Goal: Task Accomplishment & Management: Manage account settings

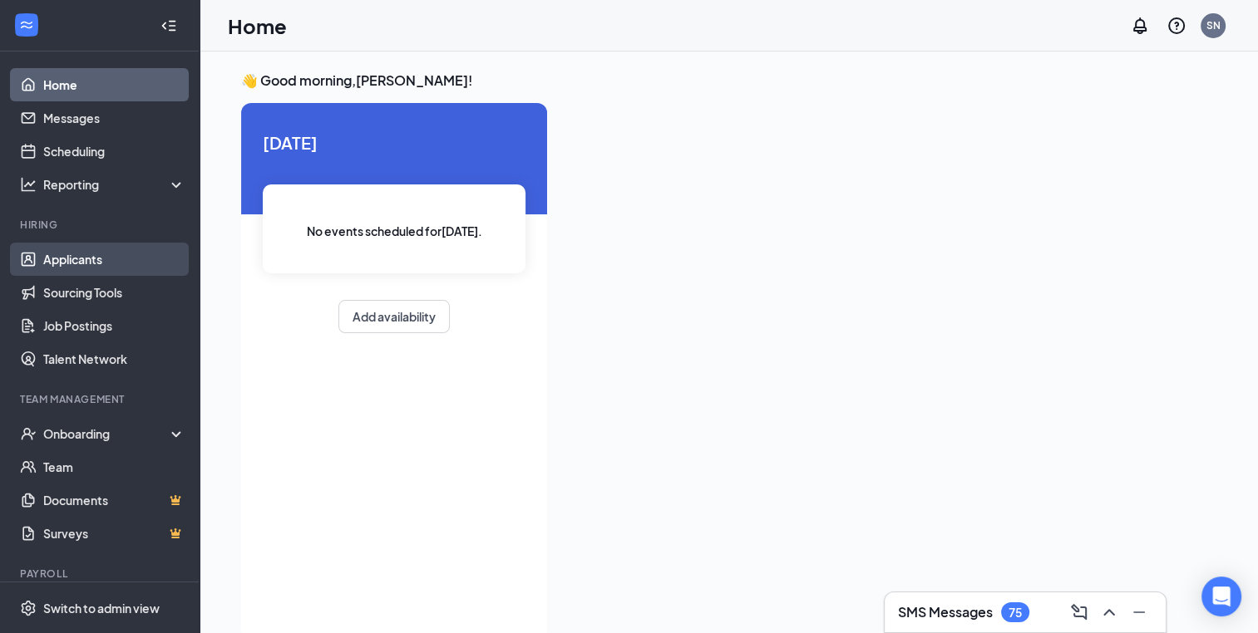
click at [81, 265] on link "Applicants" at bounding box center [114, 259] width 142 height 33
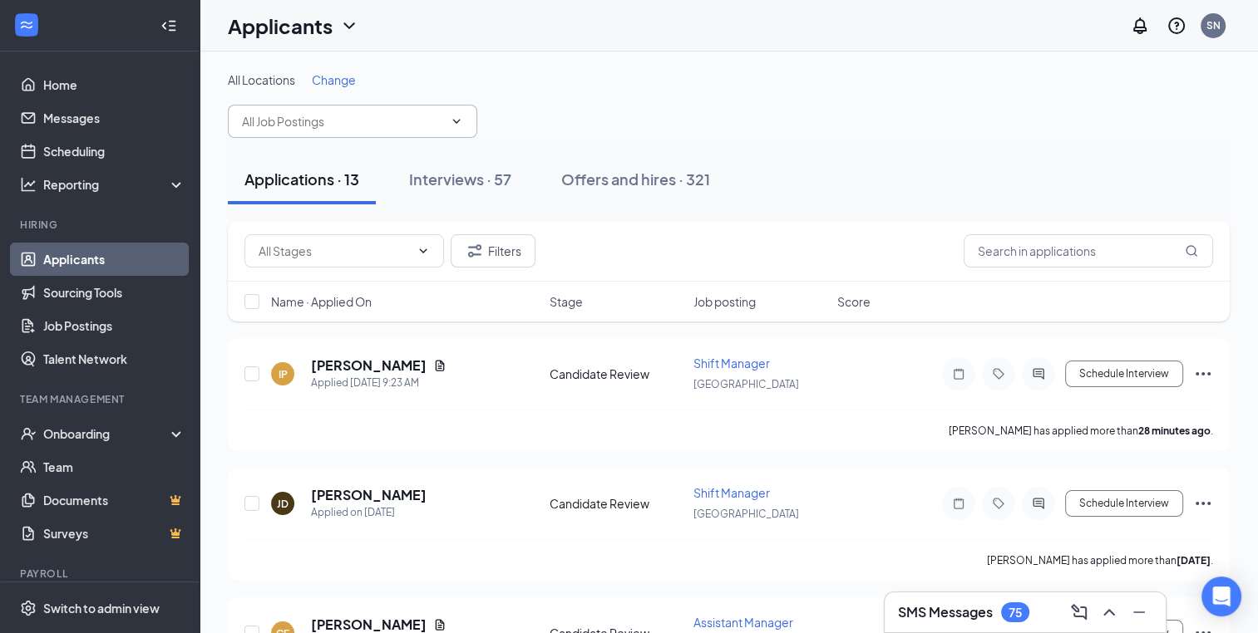
click at [455, 122] on icon "ChevronDown" at bounding box center [456, 121] width 13 height 13
click at [460, 123] on icon "ChevronDown" at bounding box center [456, 121] width 13 height 13
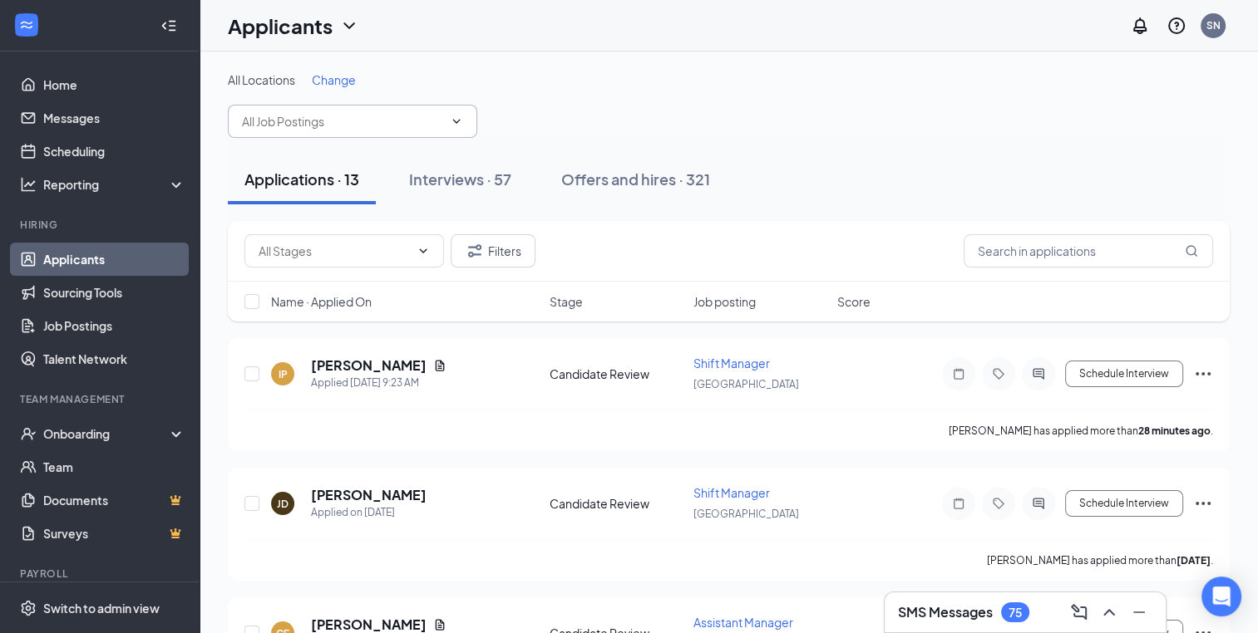
click at [271, 81] on span "All Locations" at bounding box center [261, 79] width 67 height 15
click at [462, 121] on icon "ChevronDown" at bounding box center [456, 121] width 13 height 13
click at [455, 118] on icon "ChevronDown" at bounding box center [456, 121] width 13 height 13
click at [376, 363] on h5 "[PERSON_NAME]" at bounding box center [369, 366] width 116 height 18
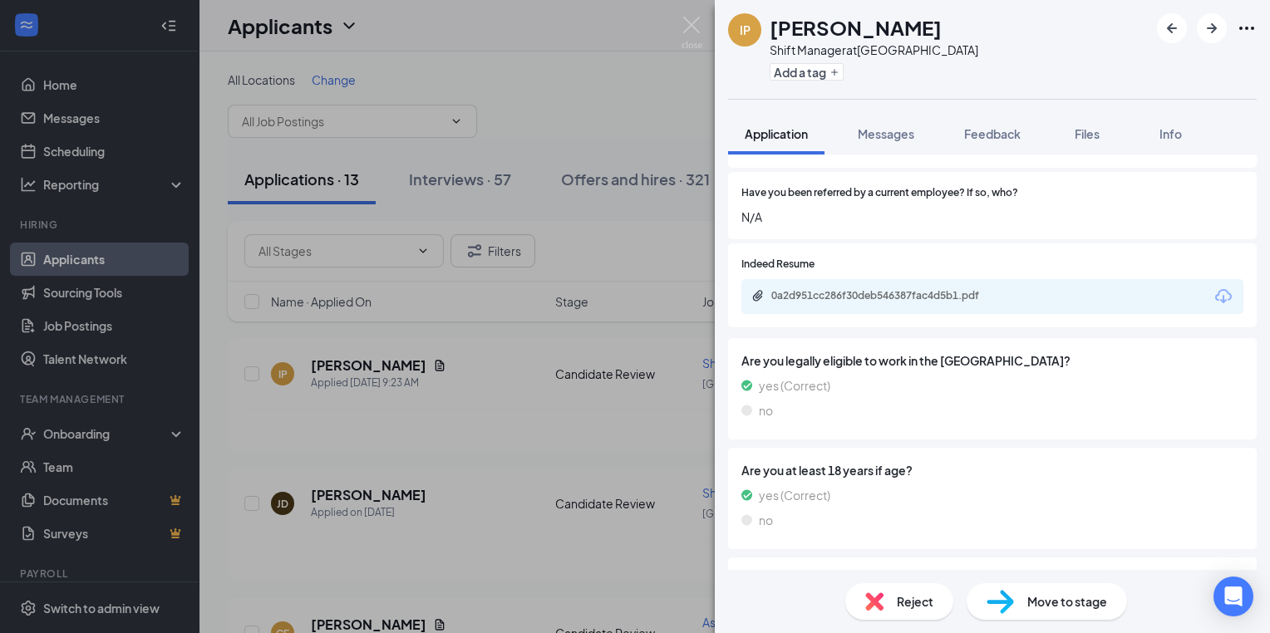
scroll to position [829, 0]
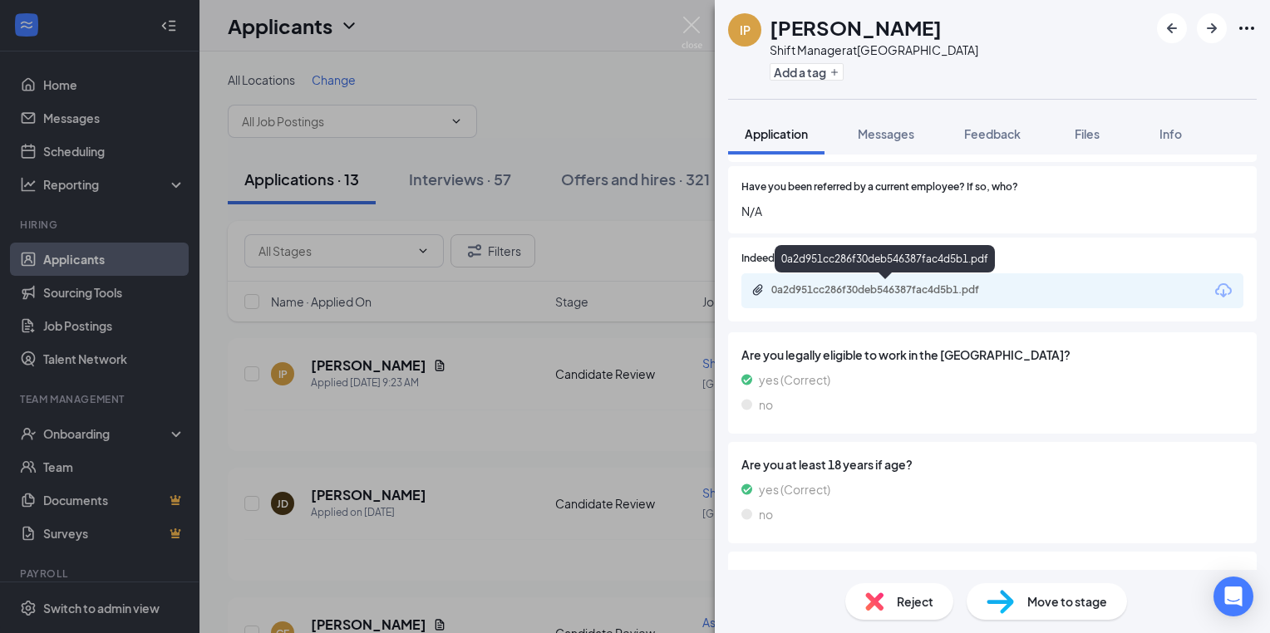
click at [842, 288] on div "0a2d951cc286f30deb546387fac4d5b1.pdf" at bounding box center [887, 289] width 233 height 13
click at [1220, 20] on icon "ArrowRight" at bounding box center [1212, 28] width 20 height 20
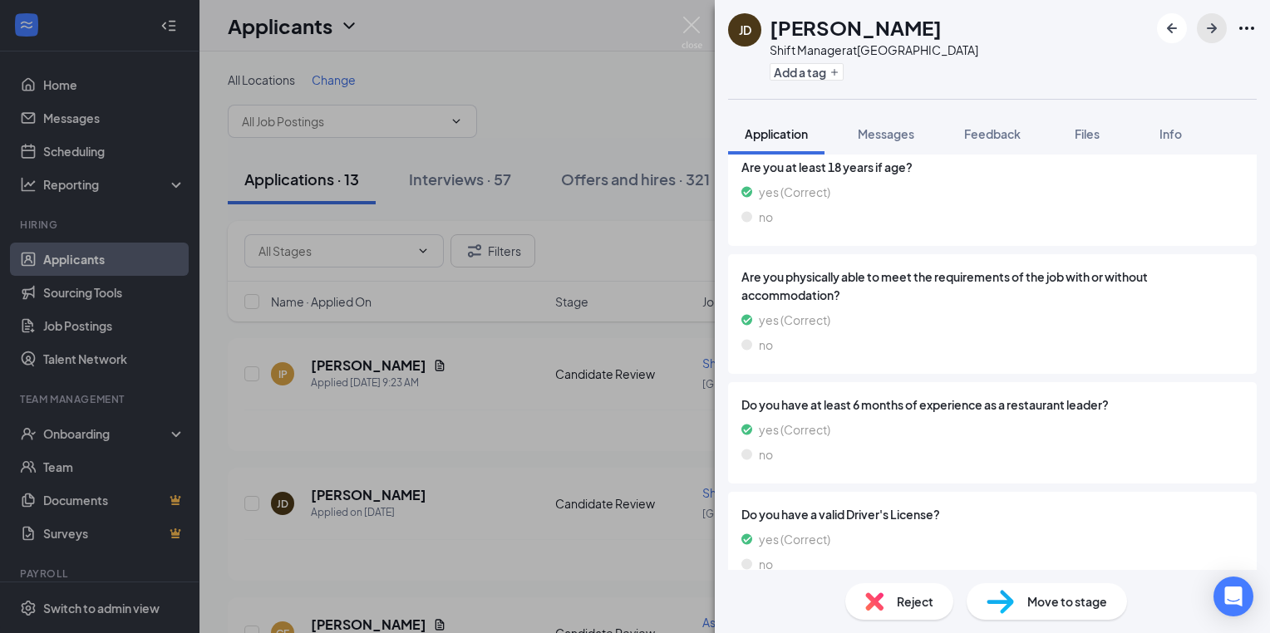
scroll to position [1042, 0]
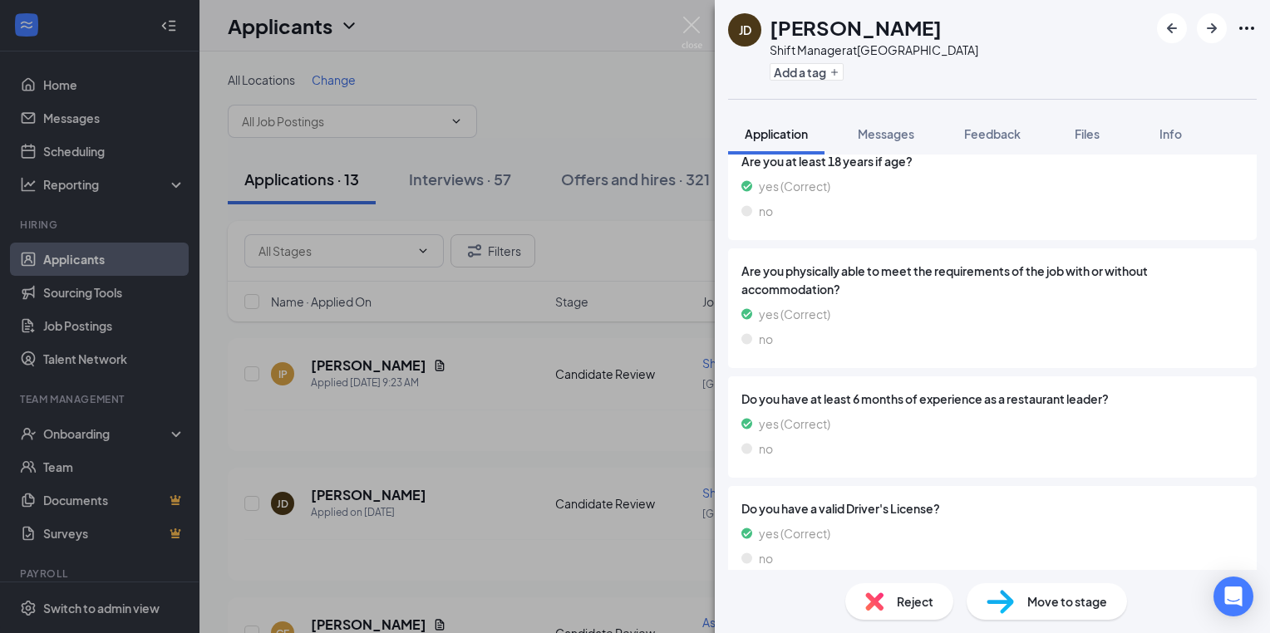
click at [913, 606] on span "Reject" at bounding box center [915, 602] width 37 height 18
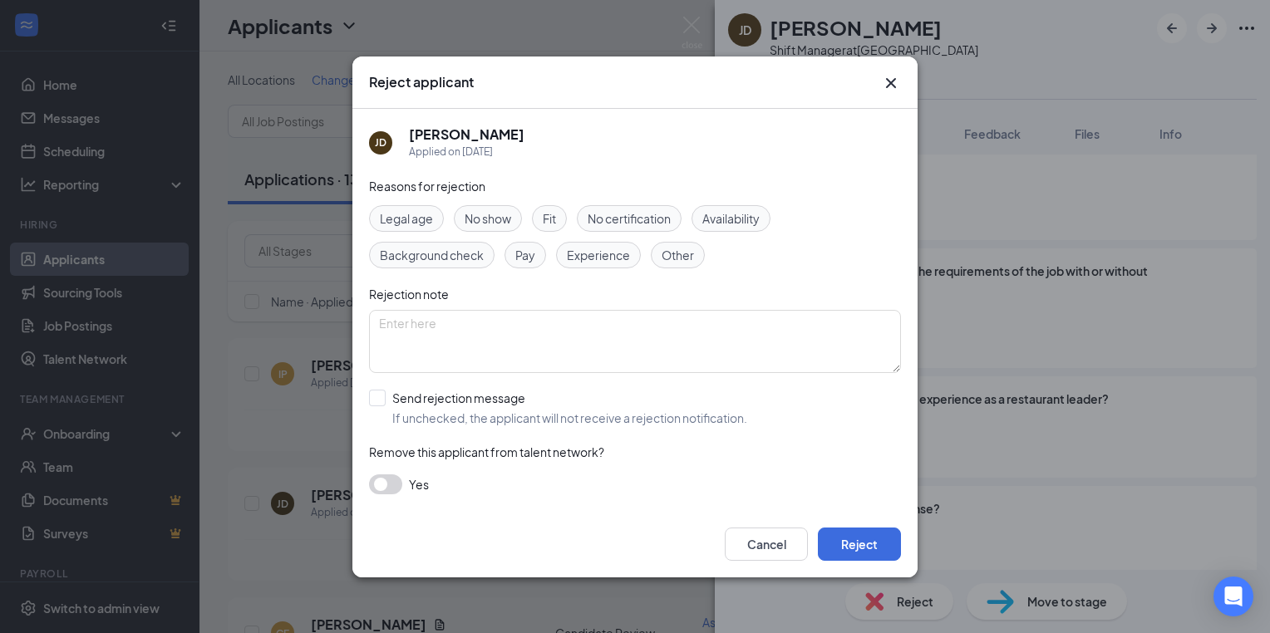
click at [716, 220] on span "Availability" at bounding box center [730, 218] width 57 height 18
click at [859, 539] on button "Reject" at bounding box center [859, 544] width 83 height 33
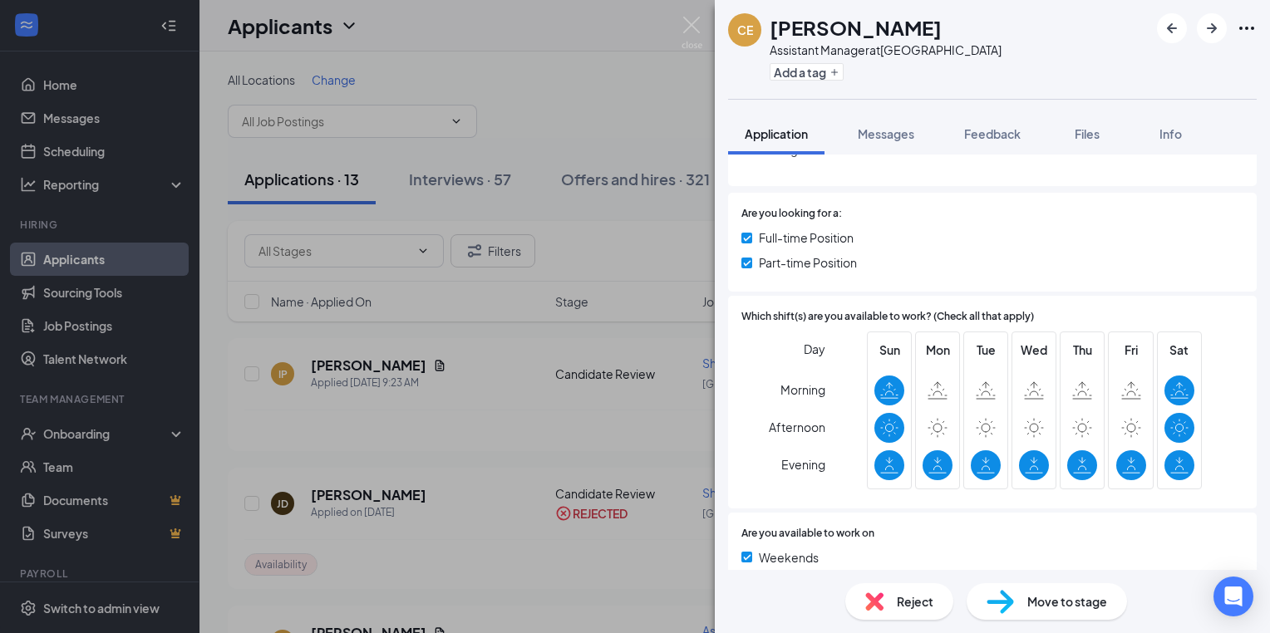
scroll to position [259, 0]
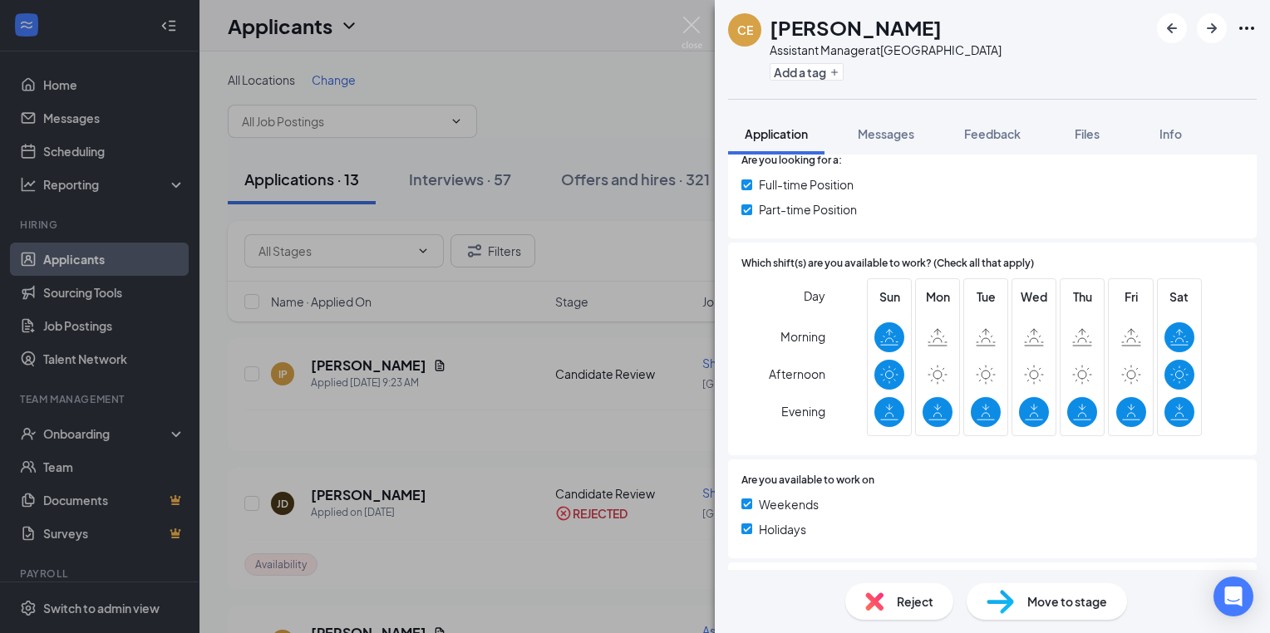
click at [927, 603] on span "Reject" at bounding box center [915, 602] width 37 height 18
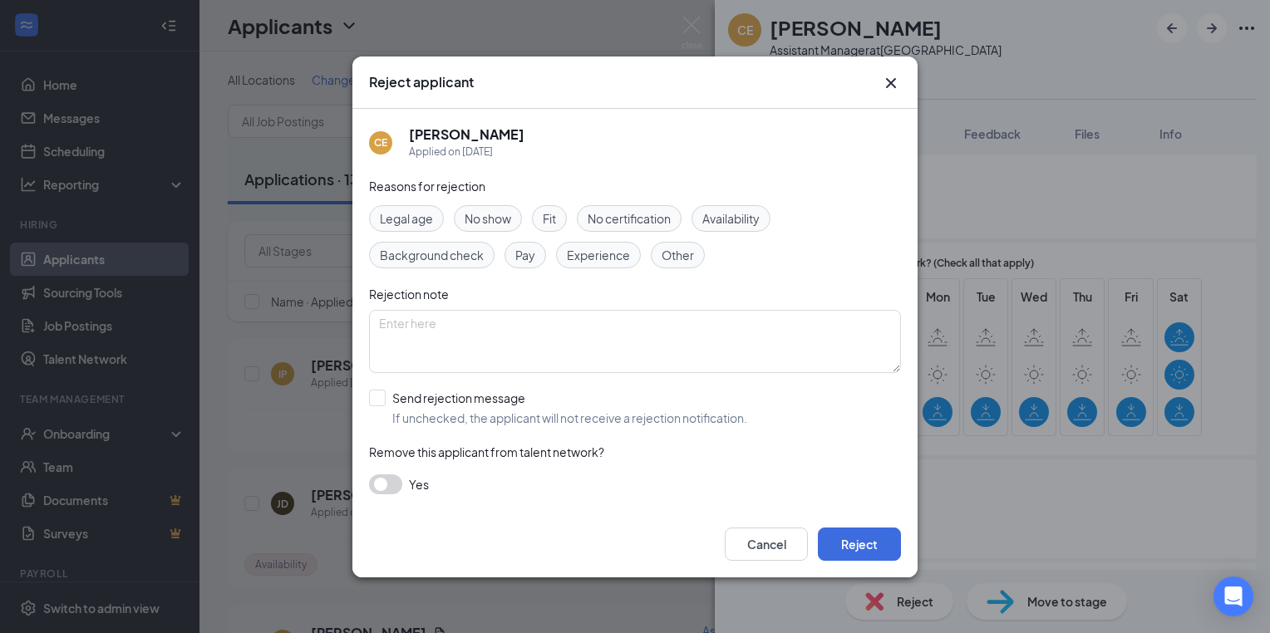
click at [728, 224] on span "Availability" at bounding box center [730, 218] width 57 height 18
click at [857, 541] on button "Reject" at bounding box center [859, 544] width 83 height 33
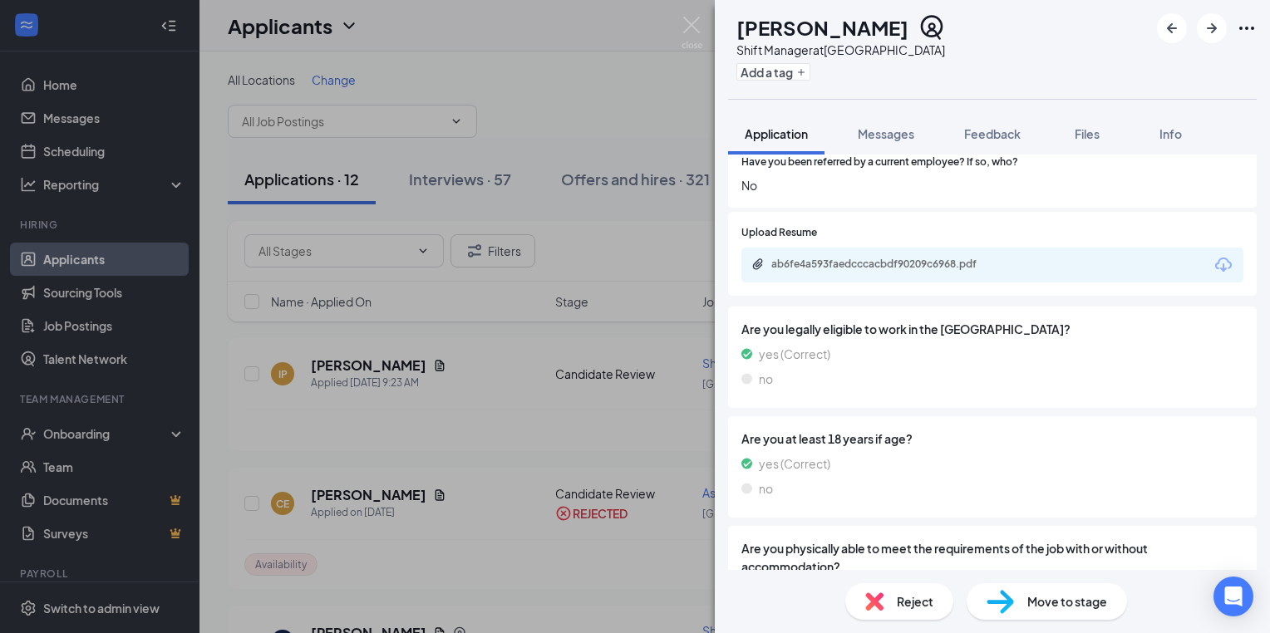
scroll to position [697, 0]
click at [854, 258] on div "ab6fe4a593faedcccacbdf90209c6968.pdf" at bounding box center [887, 264] width 233 height 13
click at [881, 595] on img at bounding box center [874, 602] width 18 height 18
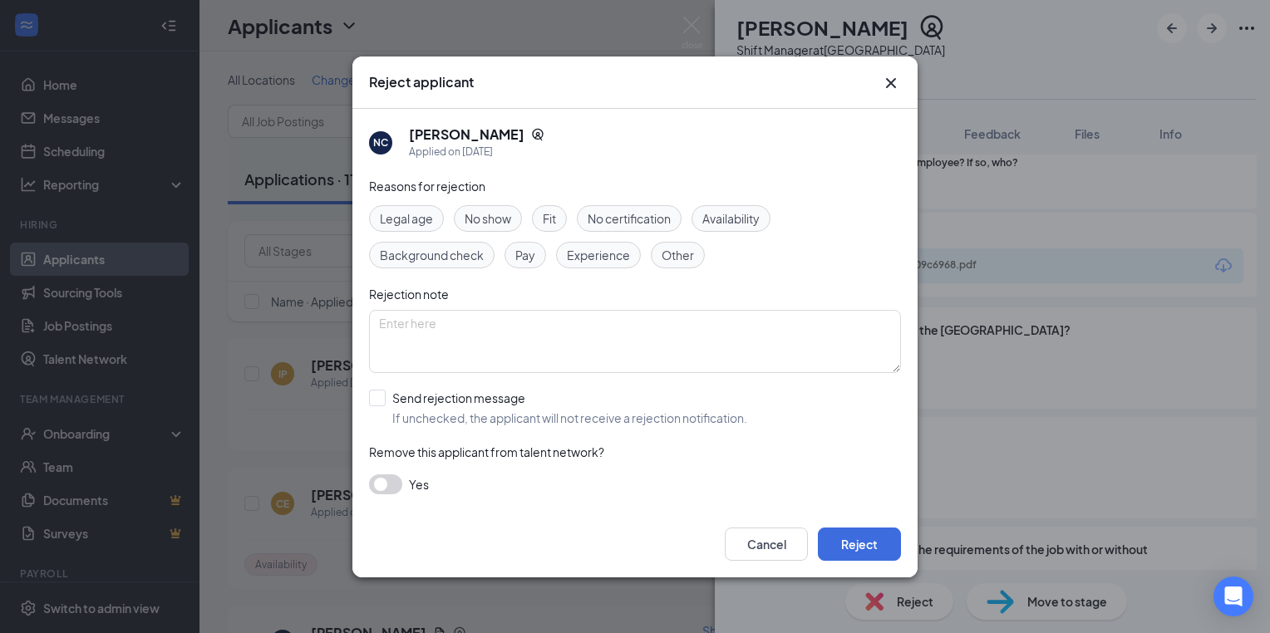
click at [624, 251] on span "Experience" at bounding box center [598, 255] width 63 height 18
click at [839, 532] on button "Reject" at bounding box center [859, 544] width 83 height 33
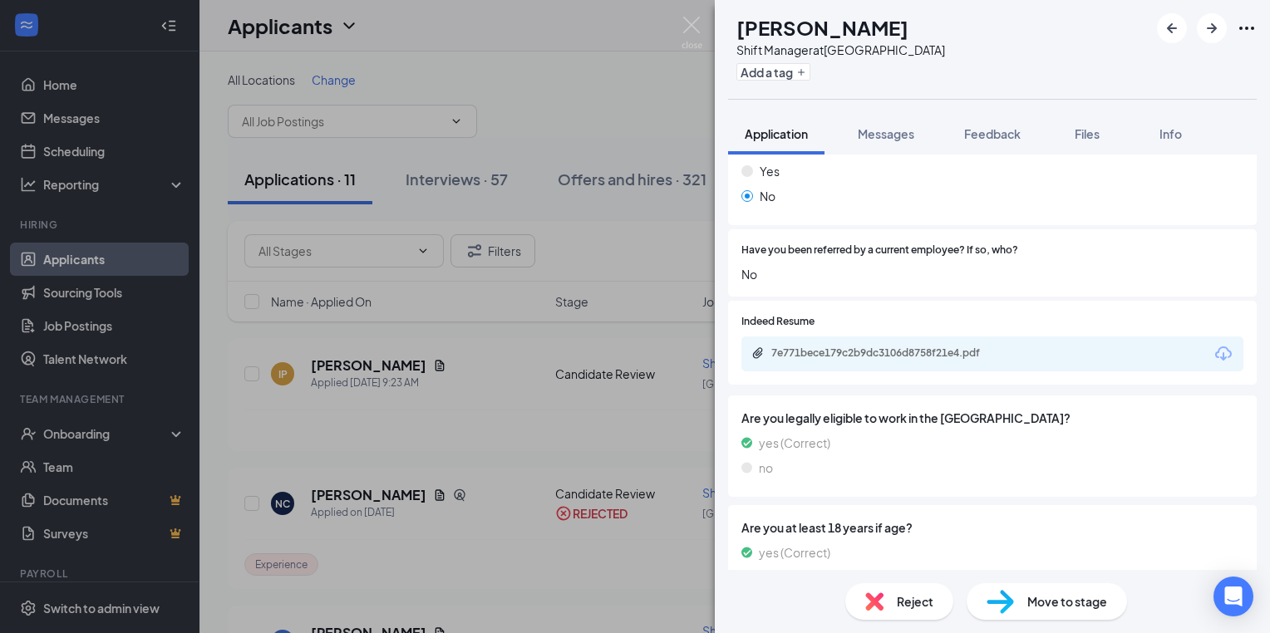
scroll to position [774, 0]
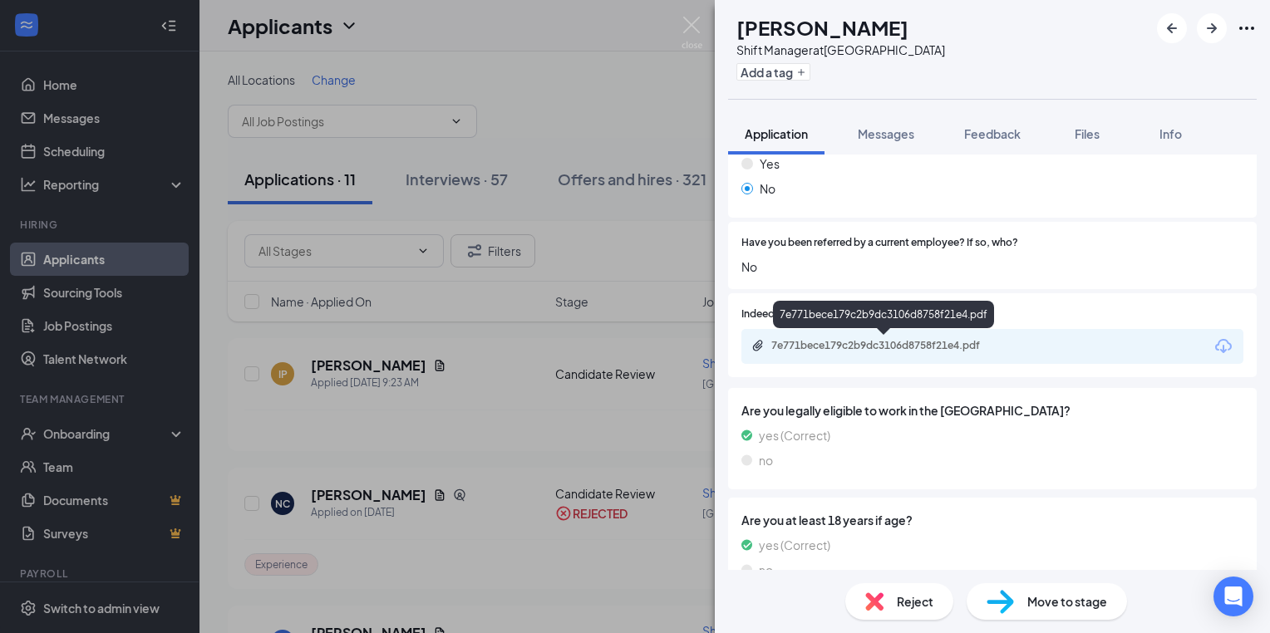
click at [861, 348] on div "7e771bece179c2b9dc3106d8758f21e4.pdf" at bounding box center [887, 345] width 233 height 13
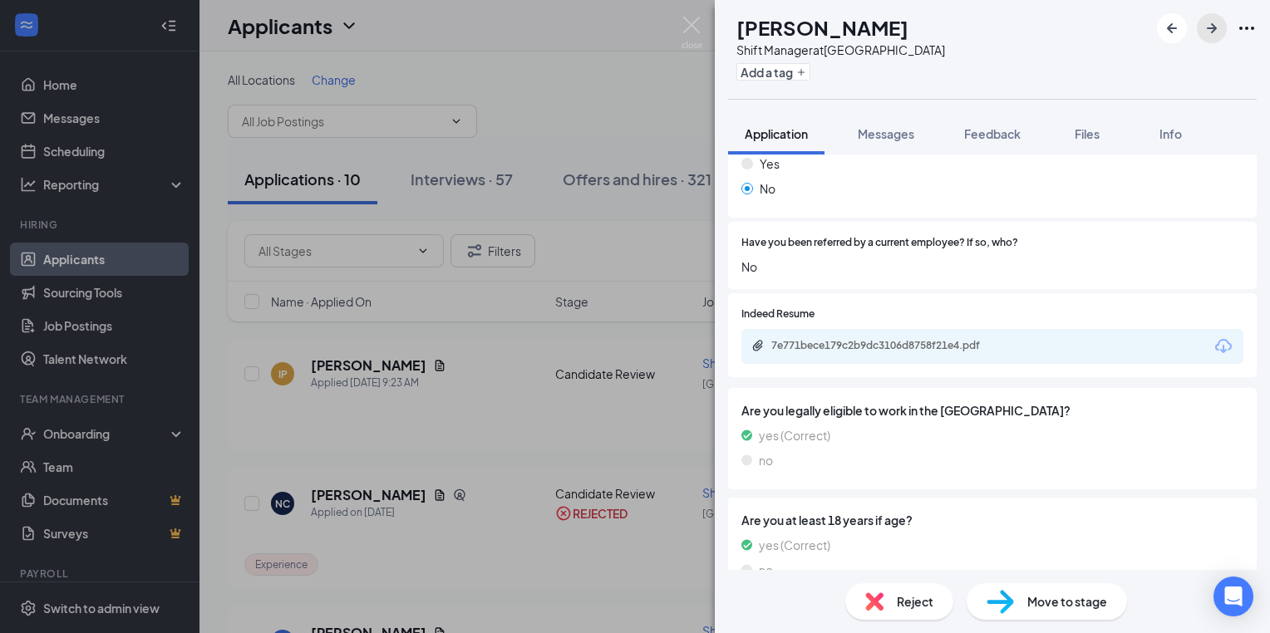
click at [1217, 26] on icon "ArrowRight" at bounding box center [1212, 28] width 20 height 20
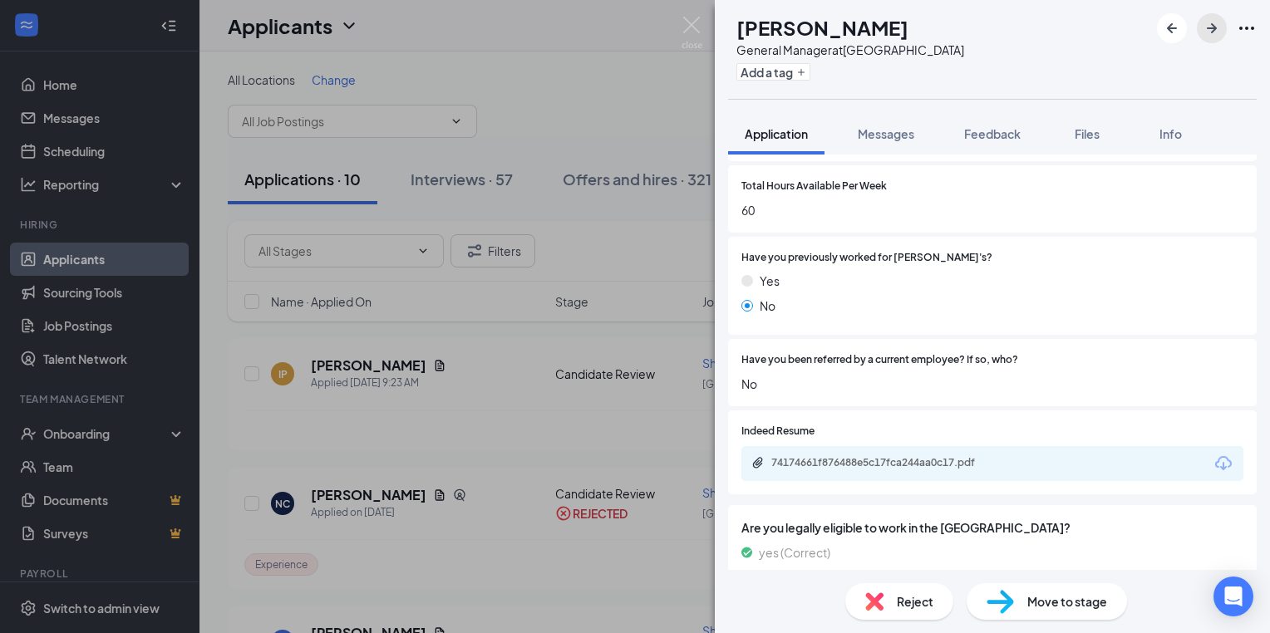
scroll to position [658, 0]
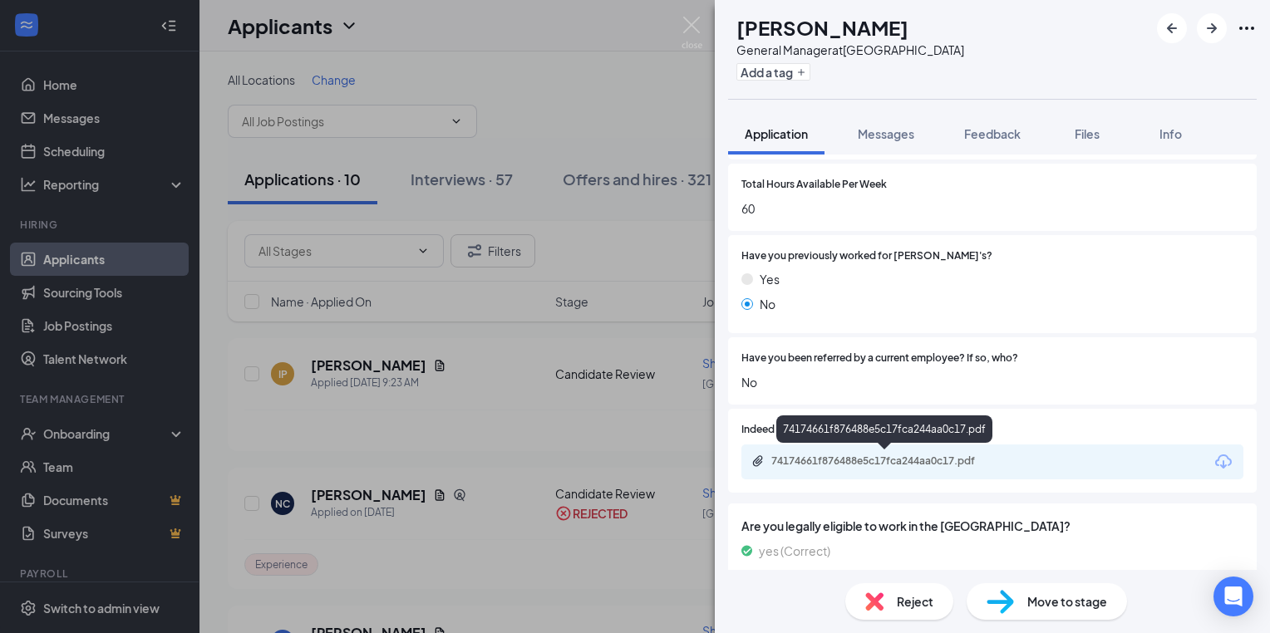
click at [936, 460] on div "74174661f876488e5c17fca244aa0c17.pdf" at bounding box center [887, 461] width 233 height 13
click at [1207, 32] on icon "ArrowRight" at bounding box center [1212, 28] width 20 height 20
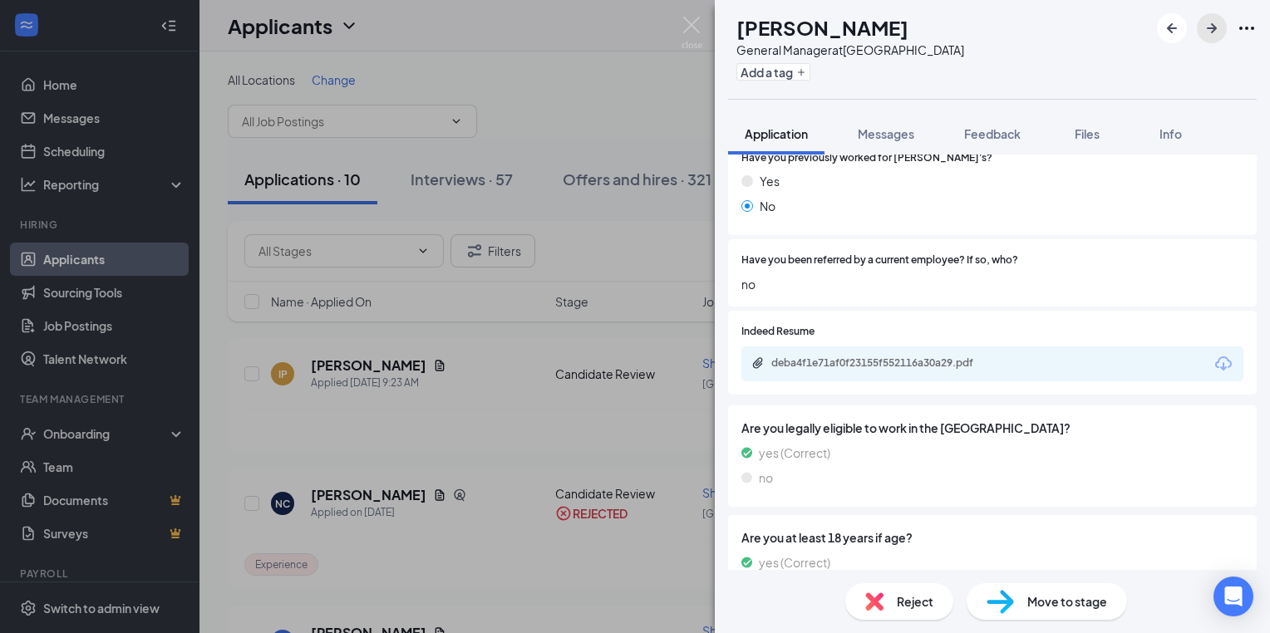
scroll to position [758, 0]
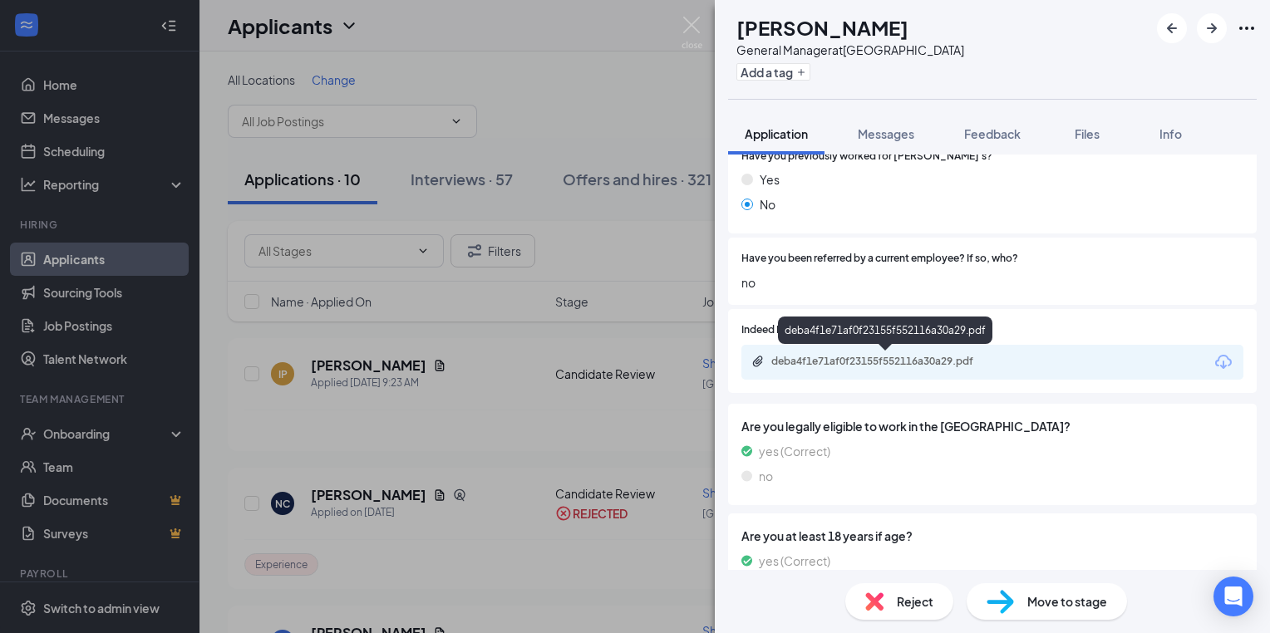
click at [957, 362] on div "deba4f1e71af0f23155f552116a30a29.pdf" at bounding box center [887, 361] width 233 height 13
click at [903, 610] on span "Reject" at bounding box center [915, 602] width 37 height 18
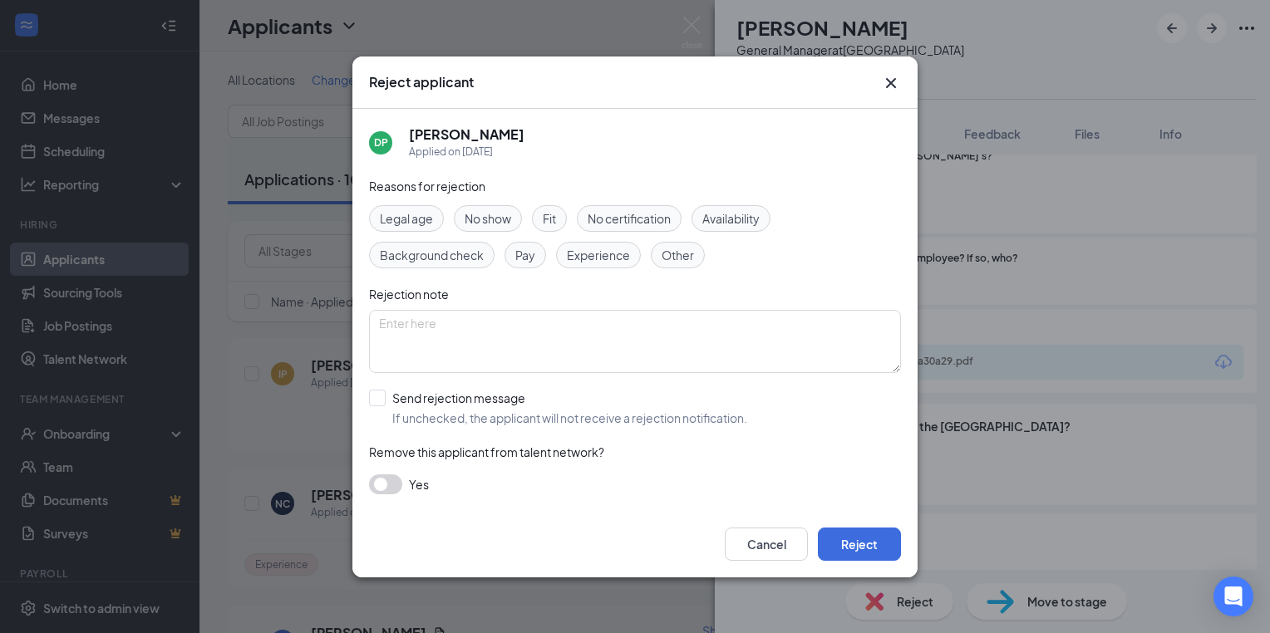
click at [726, 216] on span "Availability" at bounding box center [730, 218] width 57 height 18
click at [837, 537] on button "Reject" at bounding box center [859, 544] width 83 height 33
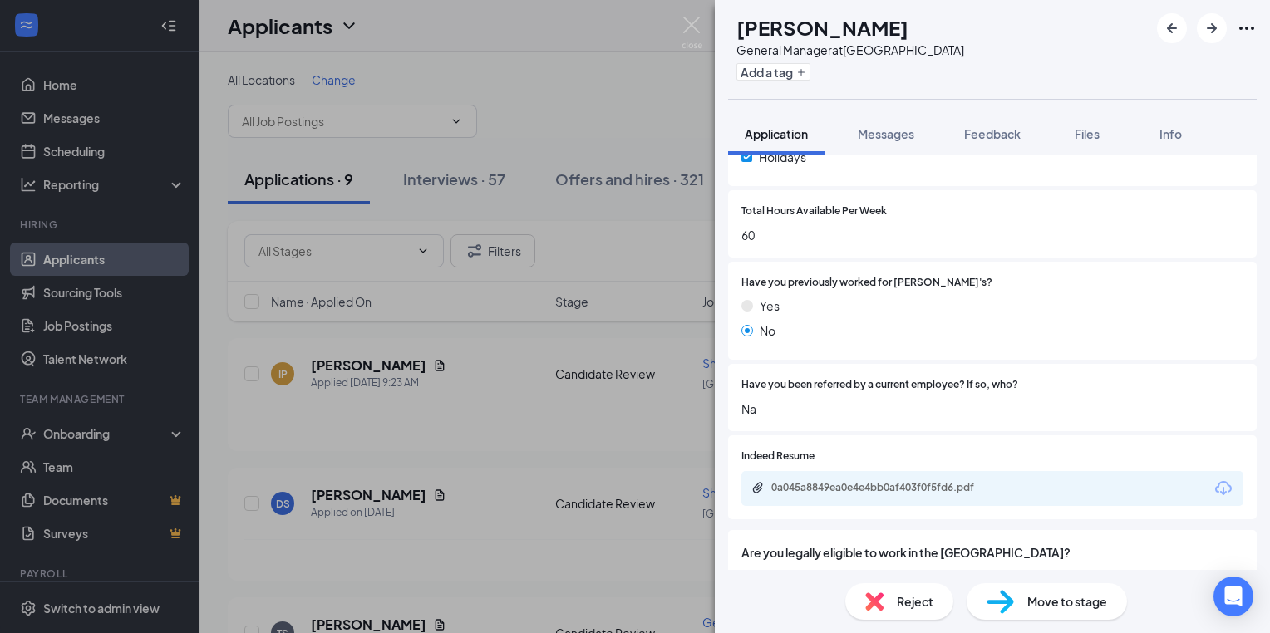
scroll to position [633, 0]
click at [871, 487] on div "0a045a8849ea0e4e4bb0af403f0f5fd6.pdf" at bounding box center [887, 486] width 233 height 13
click at [1208, 25] on icon "ArrowRight" at bounding box center [1212, 28] width 20 height 20
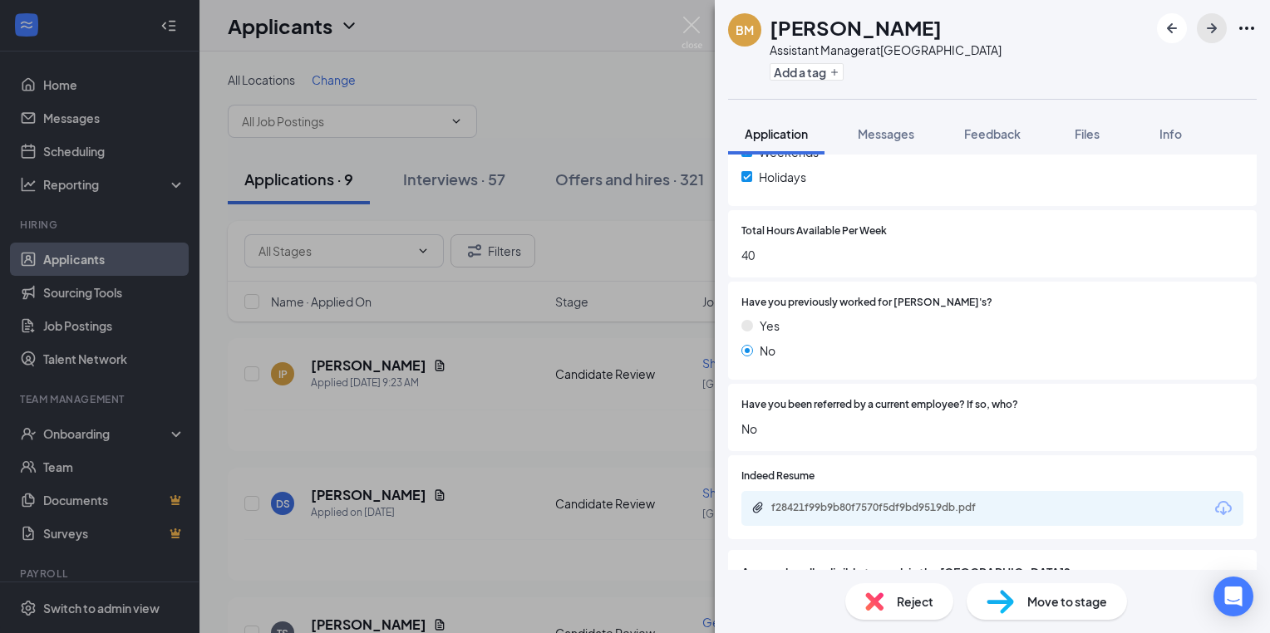
scroll to position [837, 0]
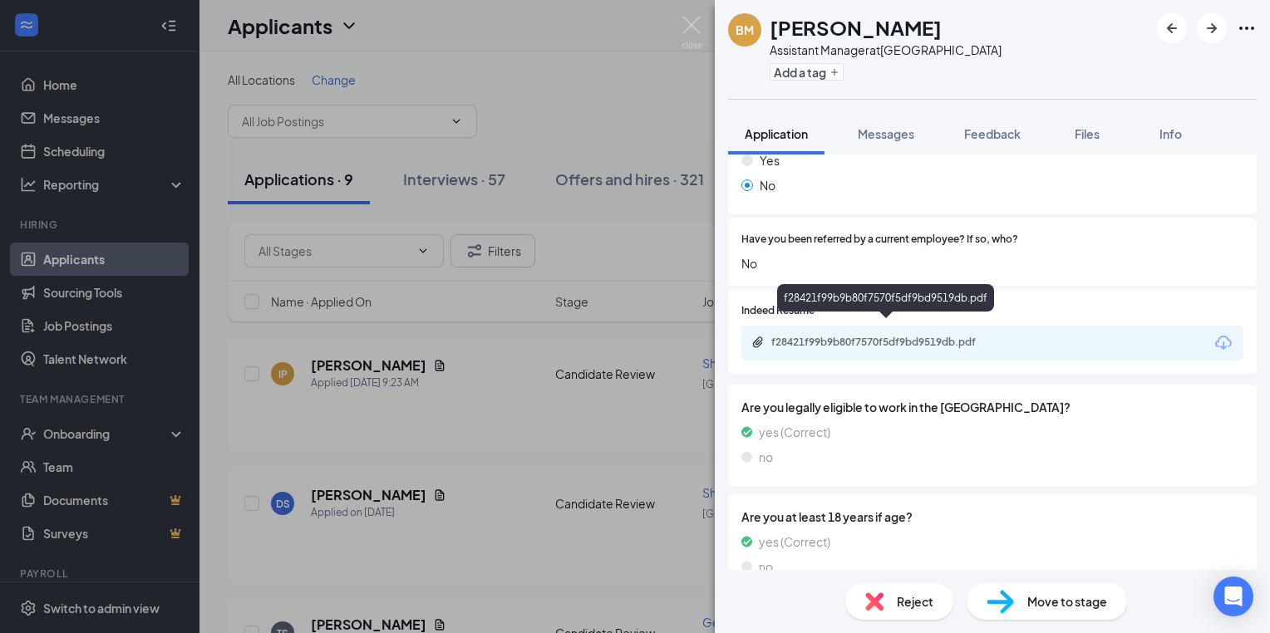
click at [948, 336] on div "f28421f99b9b80f7570f5df9bd9519db.pdf" at bounding box center [887, 342] width 233 height 13
click at [1215, 25] on icon "ArrowRight" at bounding box center [1212, 28] width 20 height 20
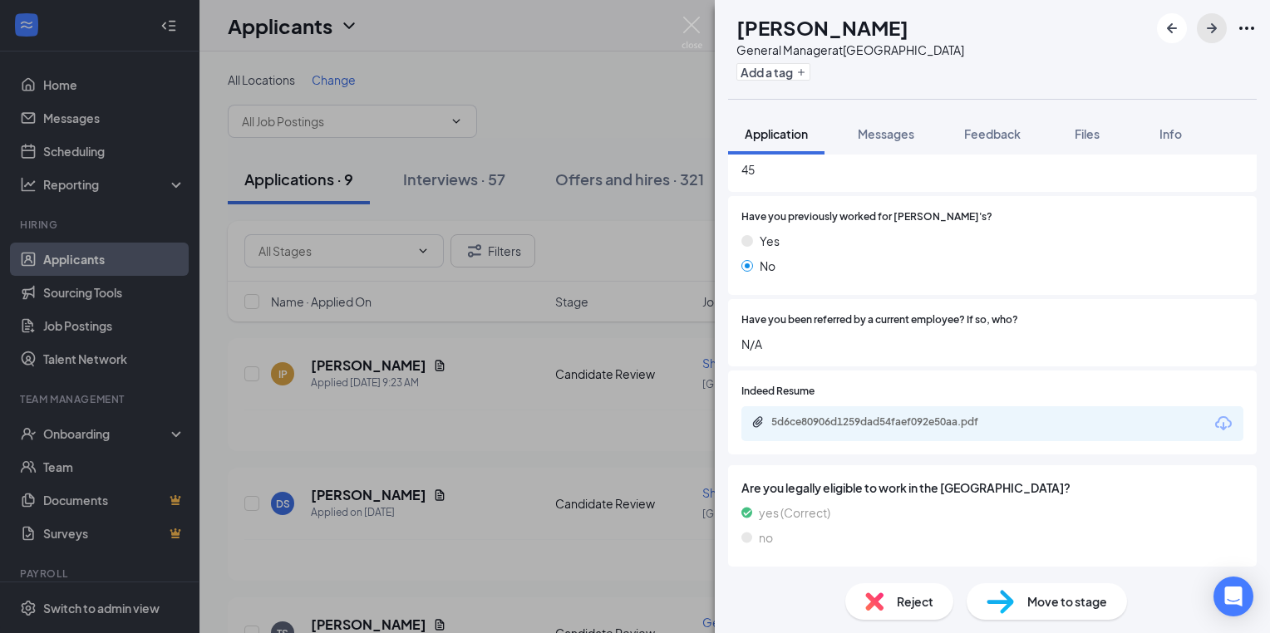
scroll to position [723, 0]
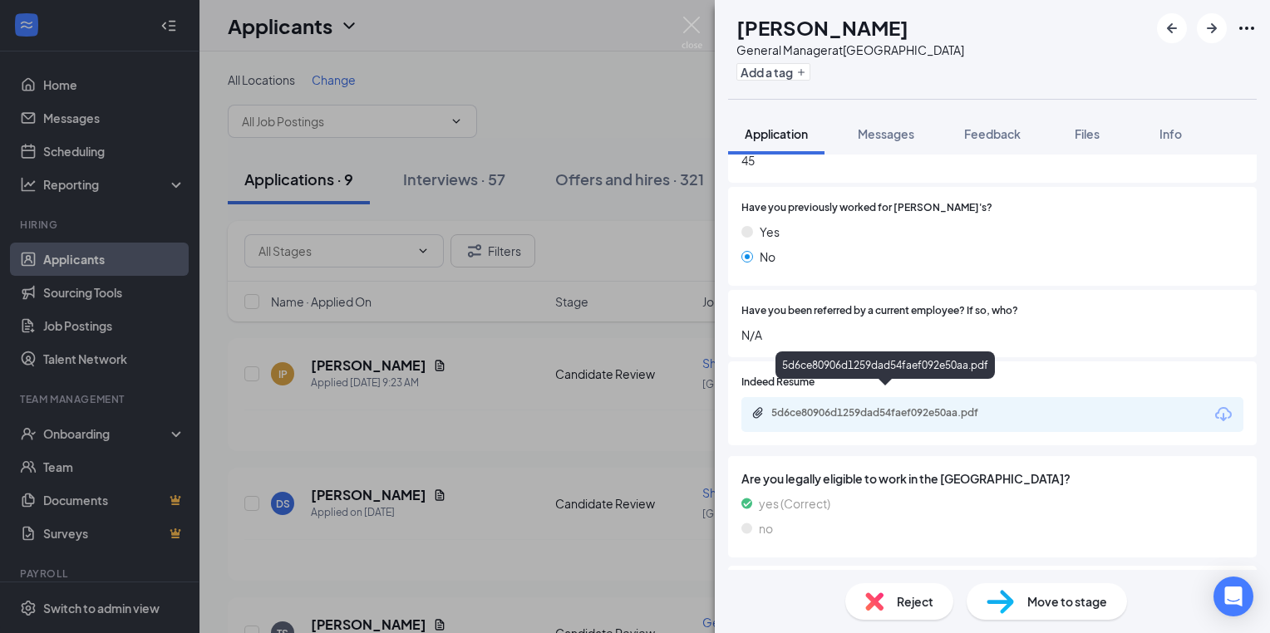
click at [949, 406] on div "5d6ce80906d1259dad54faef092e50aa.pdf" at bounding box center [887, 412] width 233 height 13
click at [902, 609] on span "Reject" at bounding box center [915, 602] width 37 height 18
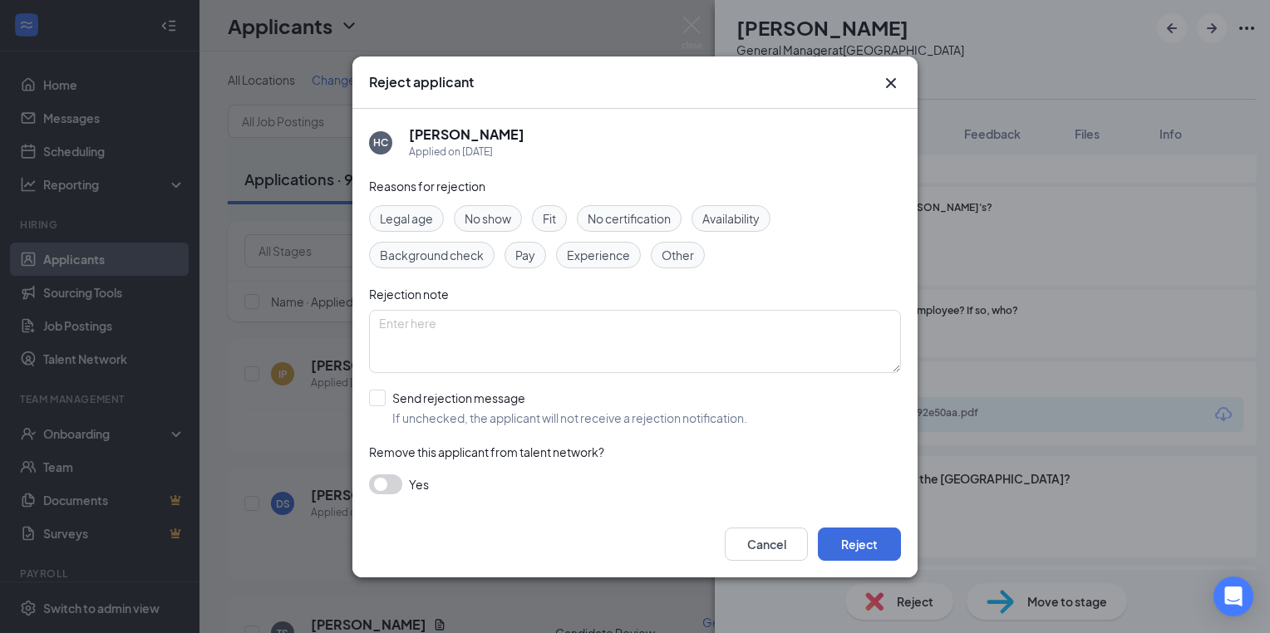
click at [718, 224] on span "Availability" at bounding box center [730, 218] width 57 height 18
click at [842, 547] on button "Reject" at bounding box center [859, 544] width 83 height 33
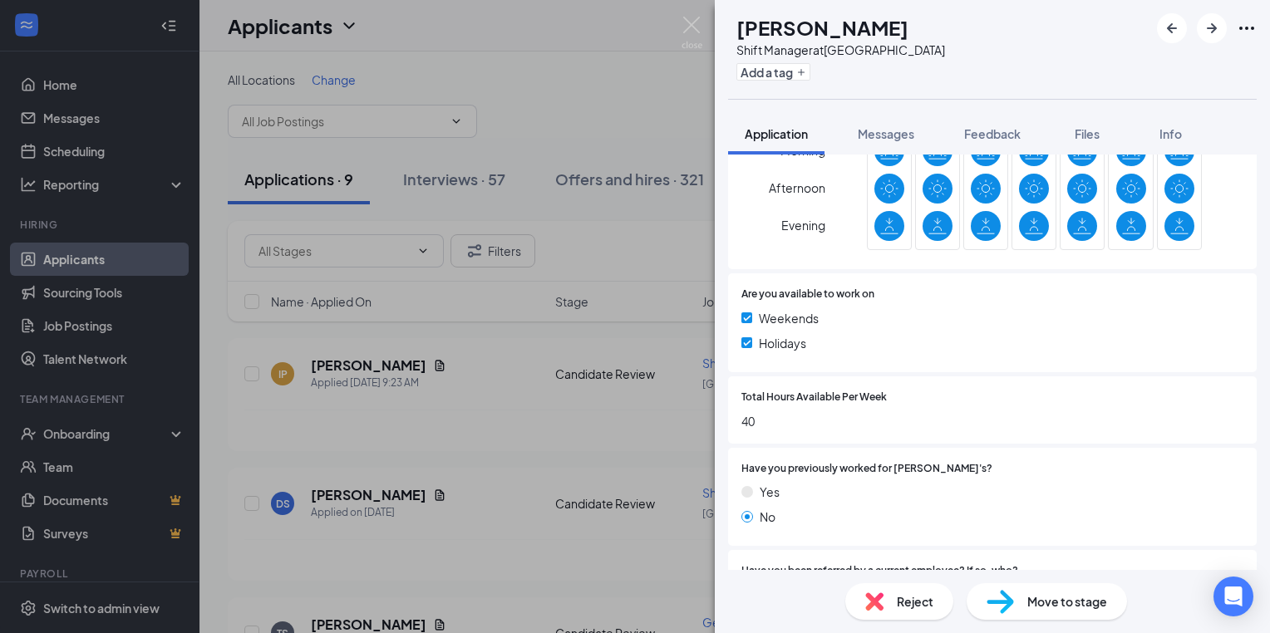
scroll to position [621, 0]
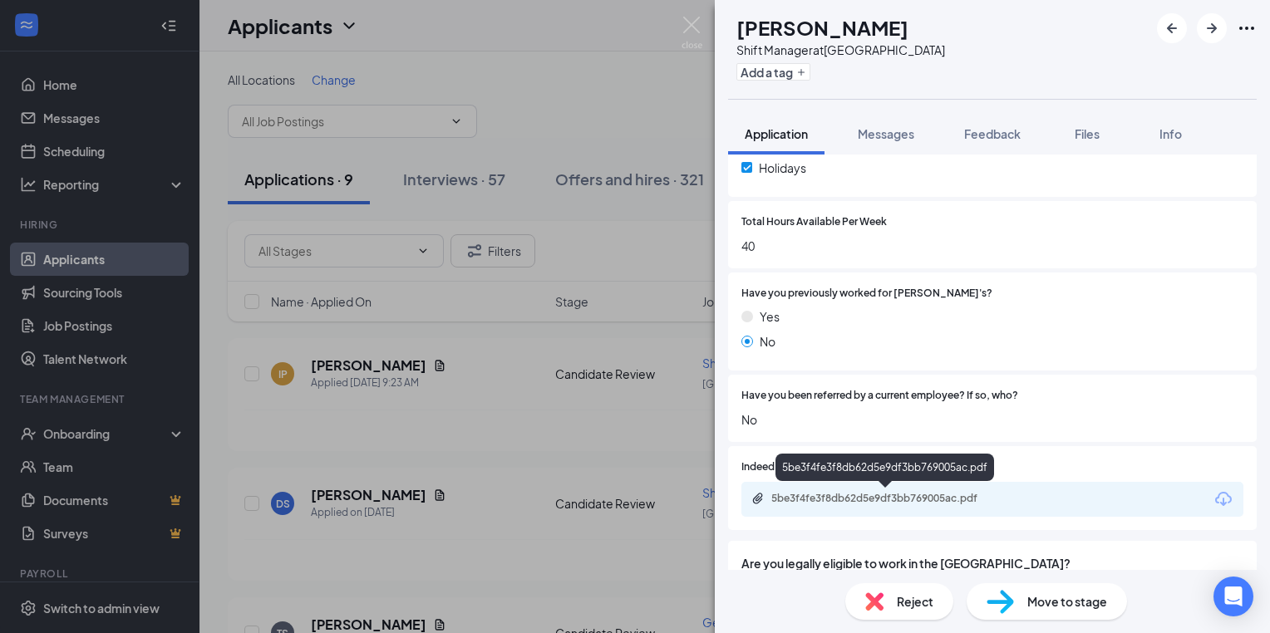
click at [903, 496] on div "5be3f4fe3f8db62d5e9df3bb769005ac.pdf" at bounding box center [887, 498] width 233 height 13
click at [894, 607] on div "Reject" at bounding box center [899, 601] width 108 height 37
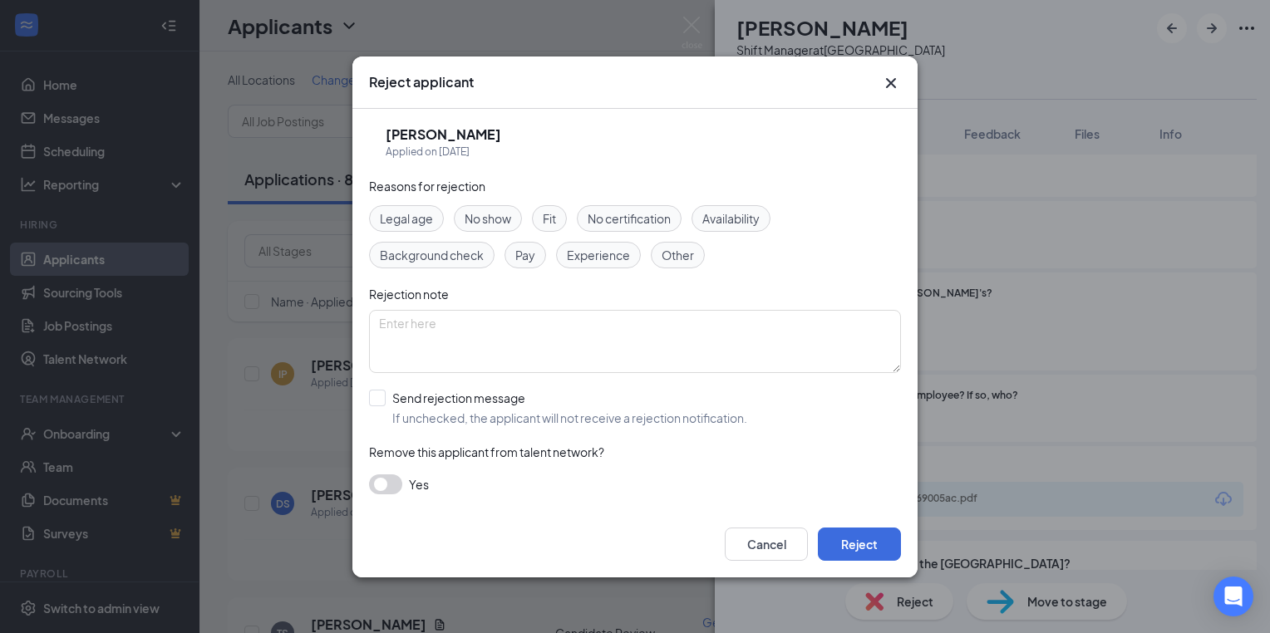
click at [622, 254] on span "Experience" at bounding box center [598, 255] width 63 height 18
click at [862, 553] on button "Reject" at bounding box center [859, 544] width 83 height 33
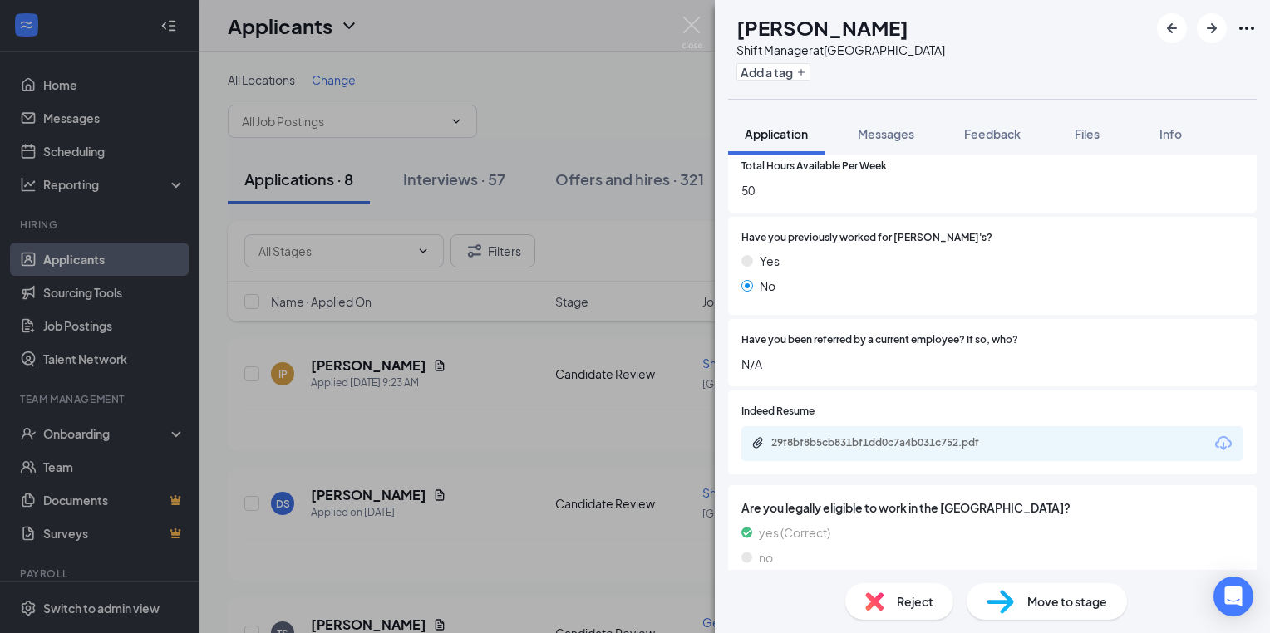
scroll to position [899, 0]
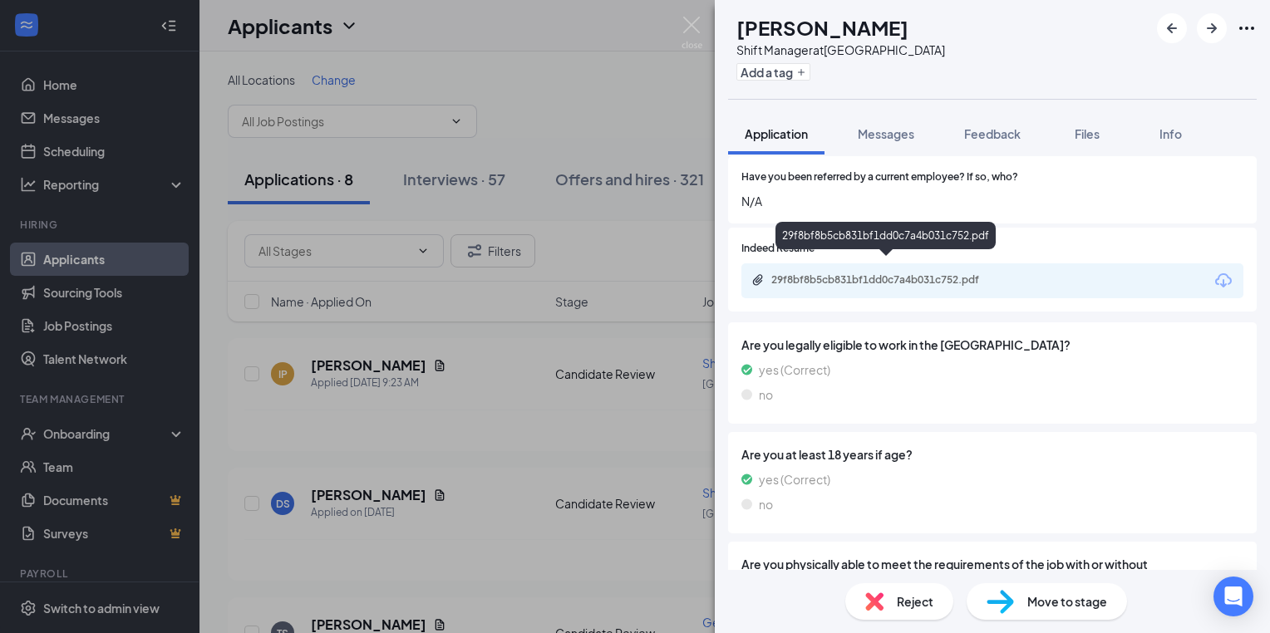
click at [866, 273] on div "29f8bf8b5cb831bf1dd0c7a4b031c752.pdf" at bounding box center [887, 279] width 233 height 13
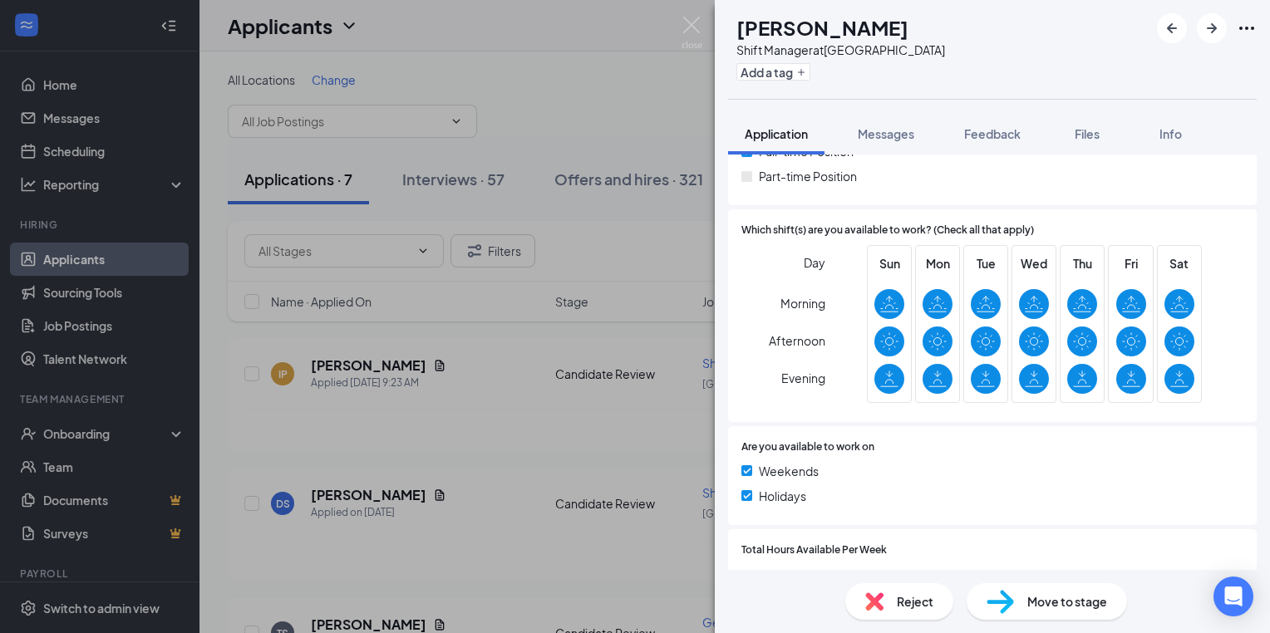
scroll to position [346, 0]
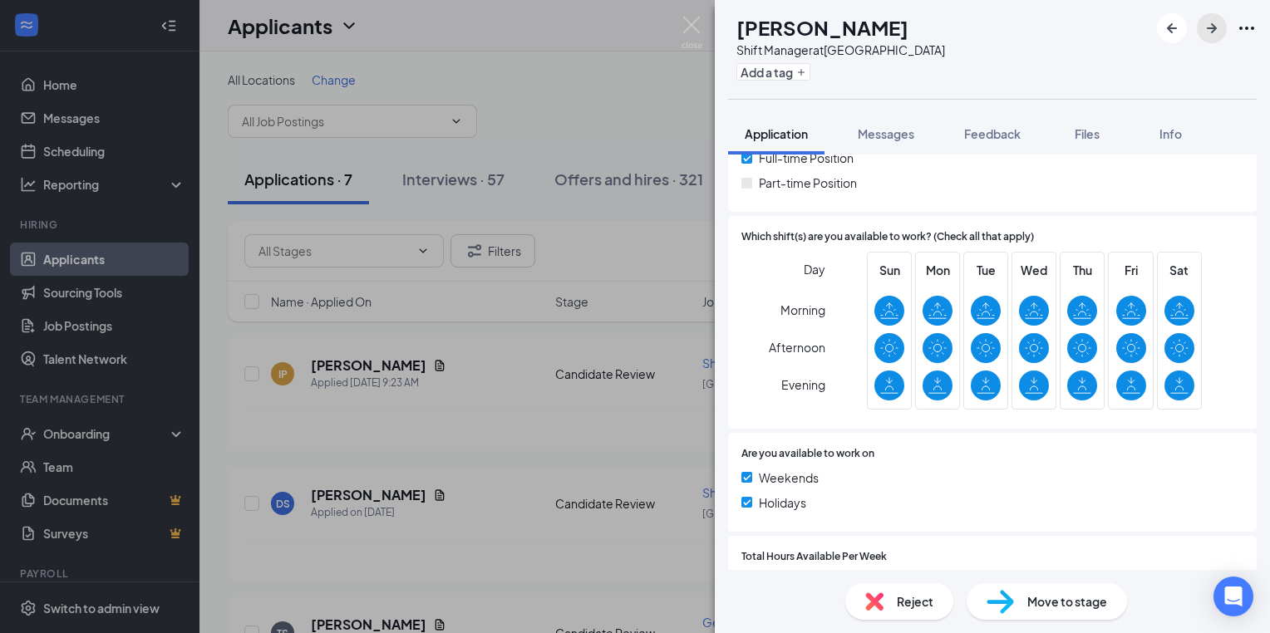
click at [1210, 35] on icon "ArrowRight" at bounding box center [1212, 28] width 20 height 20
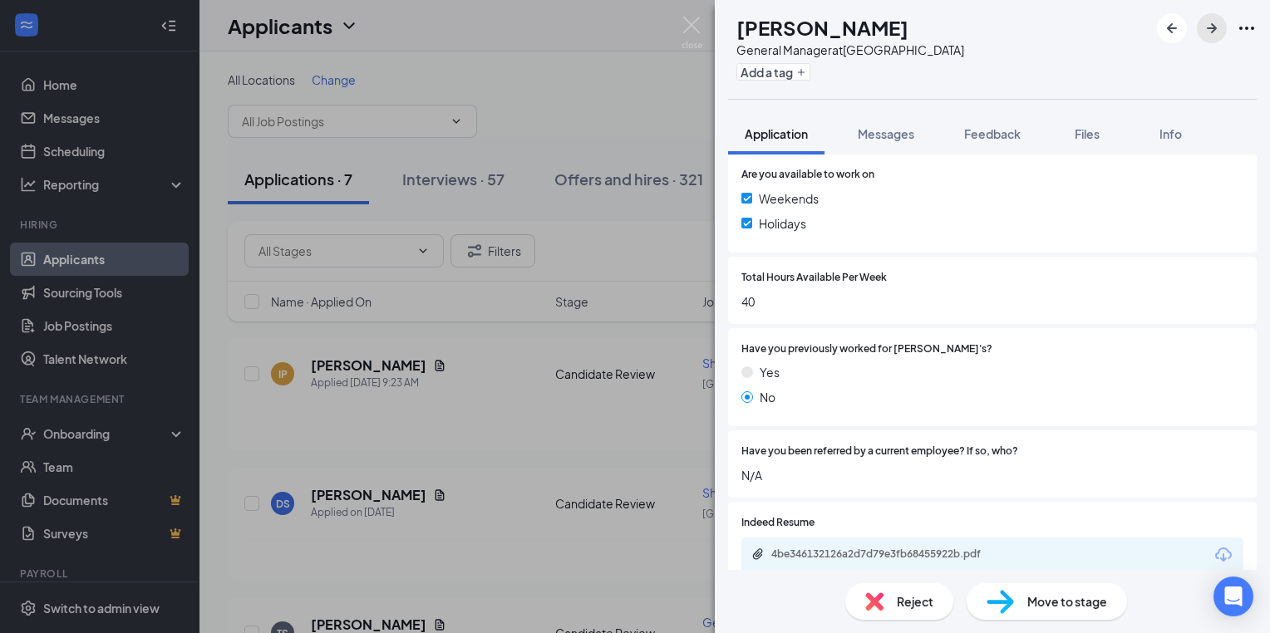
scroll to position [731, 0]
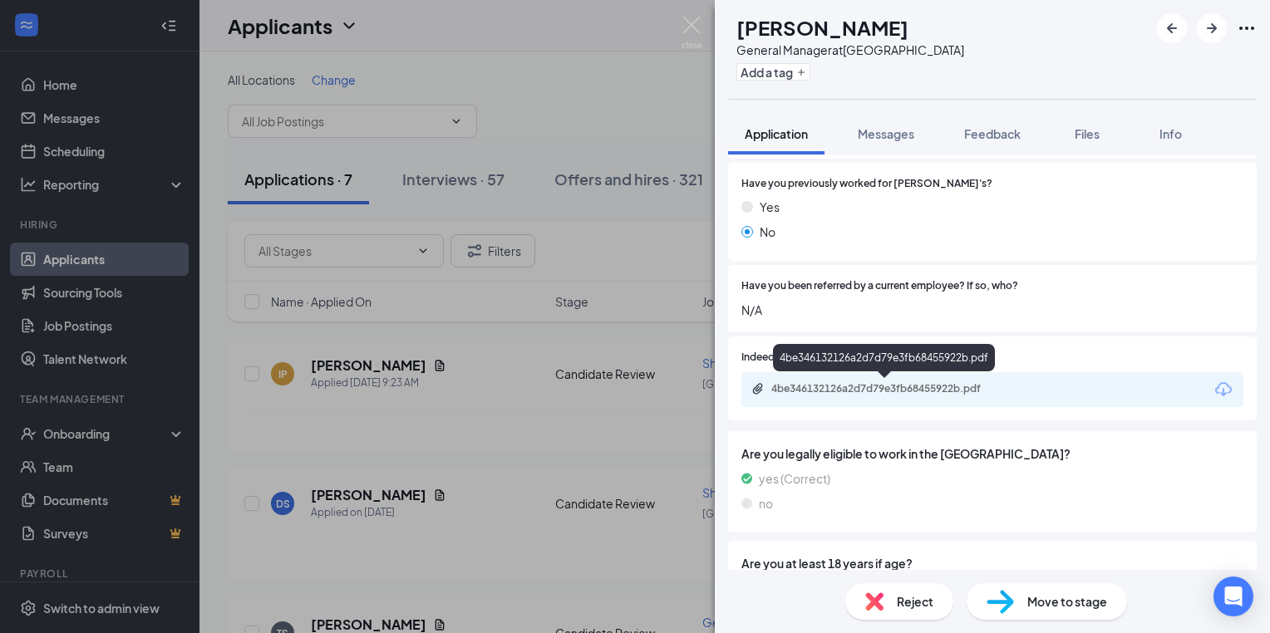
click at [948, 391] on div "4be346132126a2d7d79e3fb68455922b.pdf" at bounding box center [887, 388] width 233 height 13
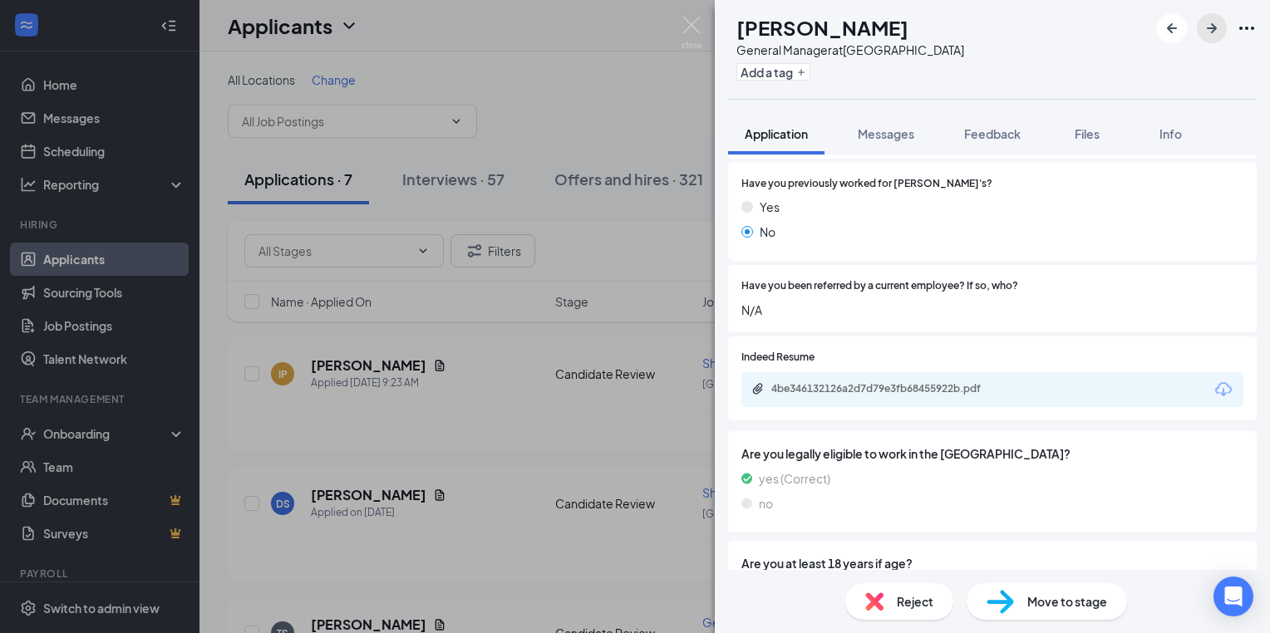
click at [1213, 25] on icon "ArrowRight" at bounding box center [1212, 28] width 20 height 20
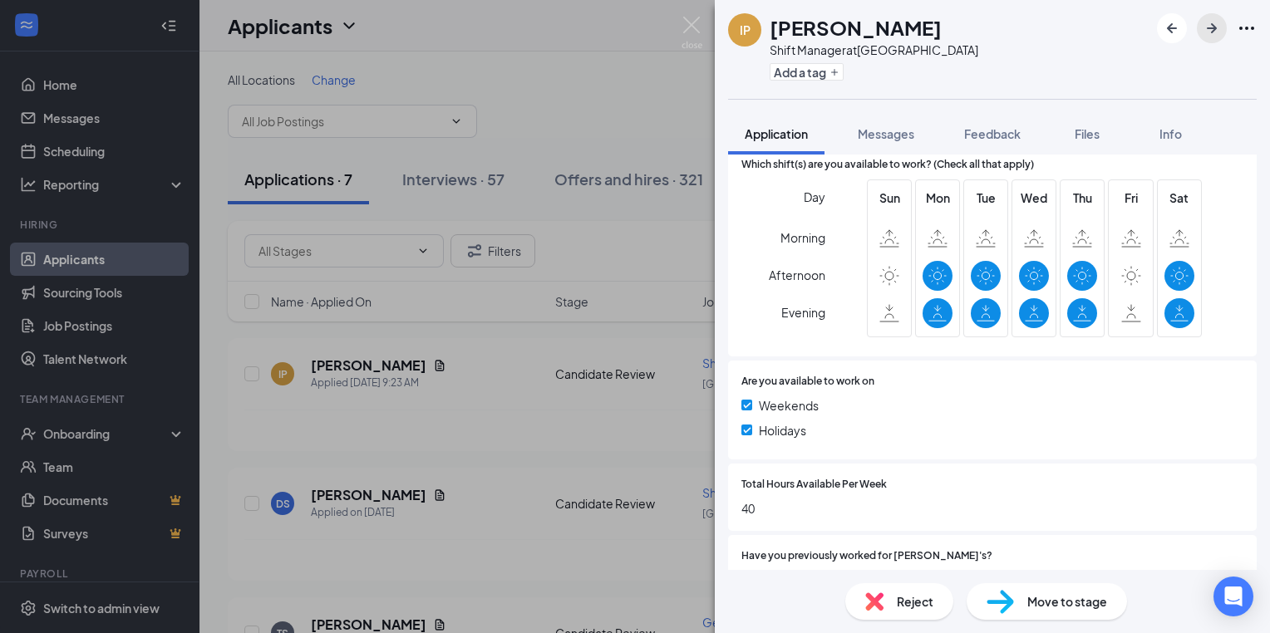
scroll to position [359, 0]
click at [916, 609] on span "Reject" at bounding box center [915, 602] width 37 height 18
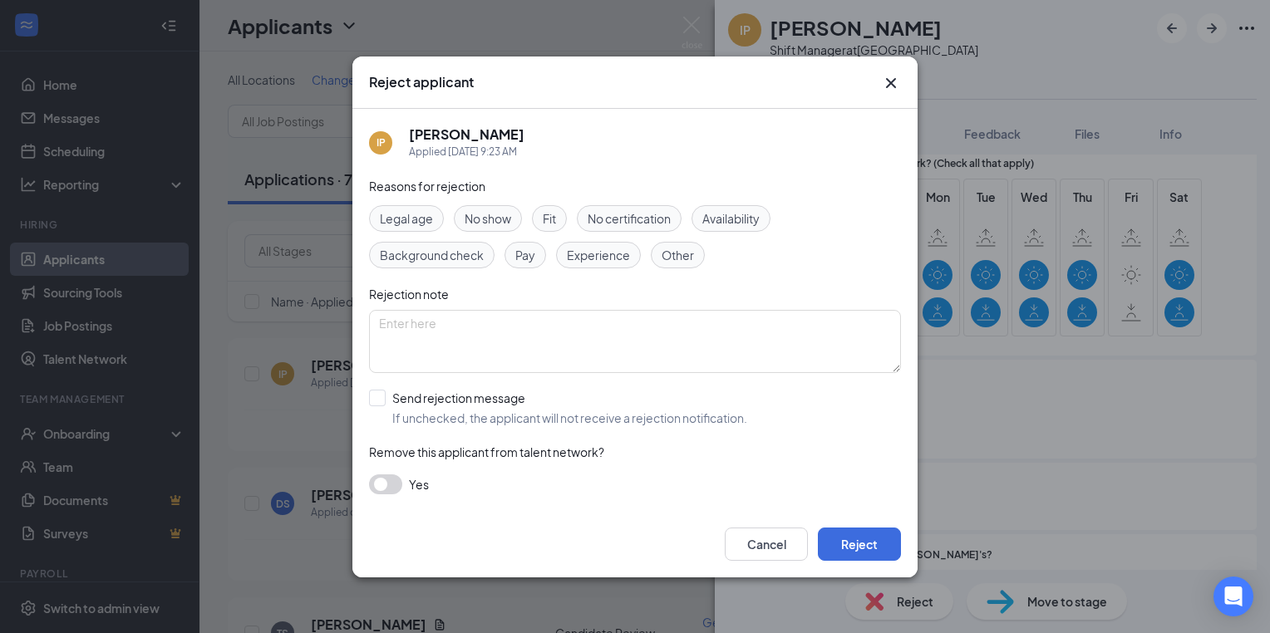
click at [735, 219] on span "Availability" at bounding box center [730, 218] width 57 height 18
click at [834, 531] on button "Reject" at bounding box center [859, 544] width 83 height 33
